Goal: Use online tool/utility: Utilize a website feature to perform a specific function

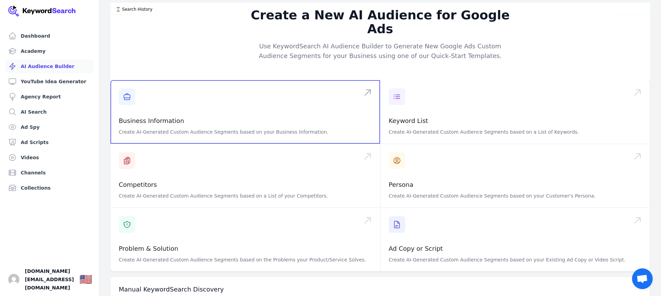
click at [131, 107] on span at bounding box center [244, 111] width 269 height 63
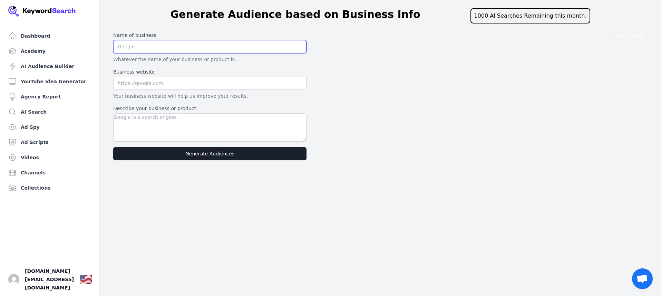
click at [162, 47] on input "text" at bounding box center [209, 46] width 193 height 13
type input "Big Blue Boxes"
click at [145, 82] on input "text" at bounding box center [209, 83] width 193 height 13
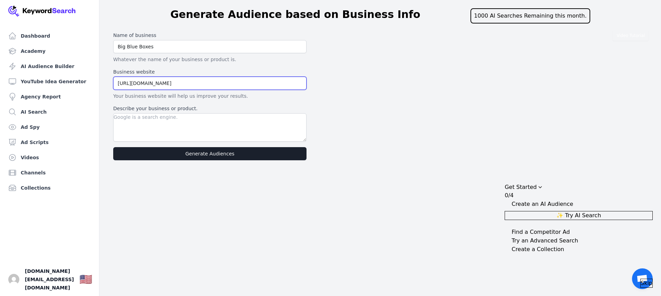
type input "[URL][DOMAIN_NAME]"
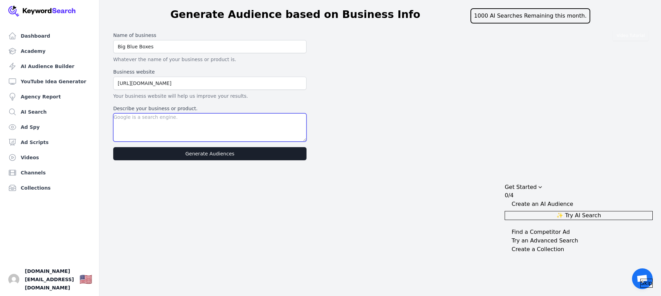
click at [142, 125] on textarea "Describe your business or product." at bounding box center [209, 127] width 193 height 28
click at [169, 118] on textarea "Shipping container sales for storage" at bounding box center [209, 127] width 193 height 28
type textarea "Shipping container sales and rentals for storage"
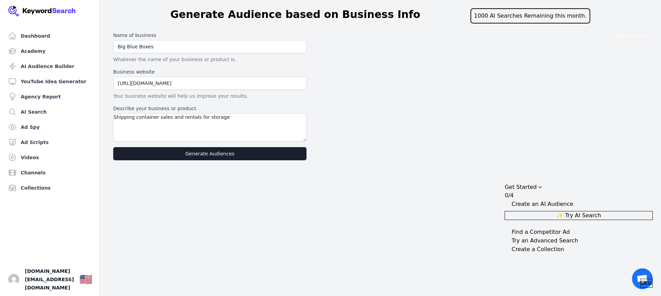
click at [203, 155] on button "Generate Audiences" at bounding box center [209, 153] width 193 height 13
